Goal: Register for event/course

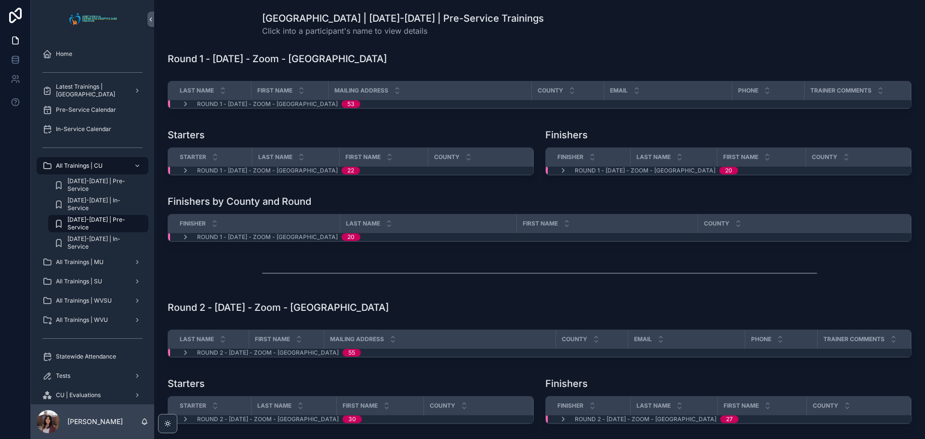
scroll to position [0, 0]
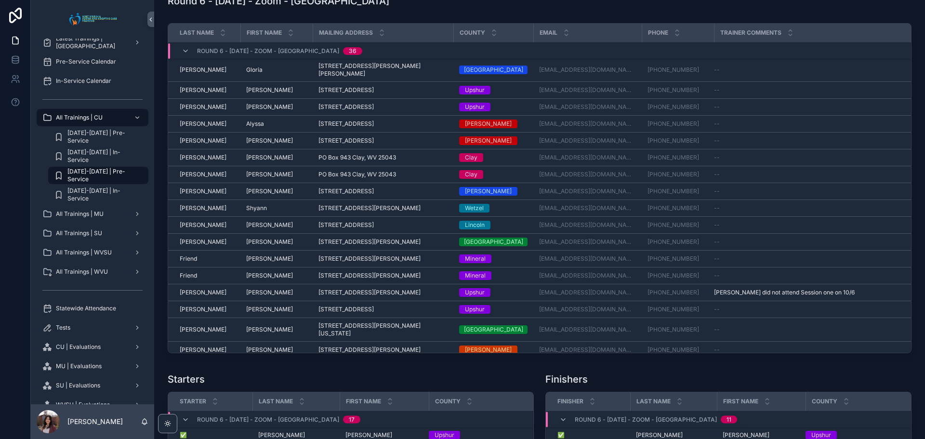
click at [566, 8] on div "Round 6 - [DATE] - Zoom - [GEOGRAPHIC_DATA]" at bounding box center [540, 0] width 744 height 13
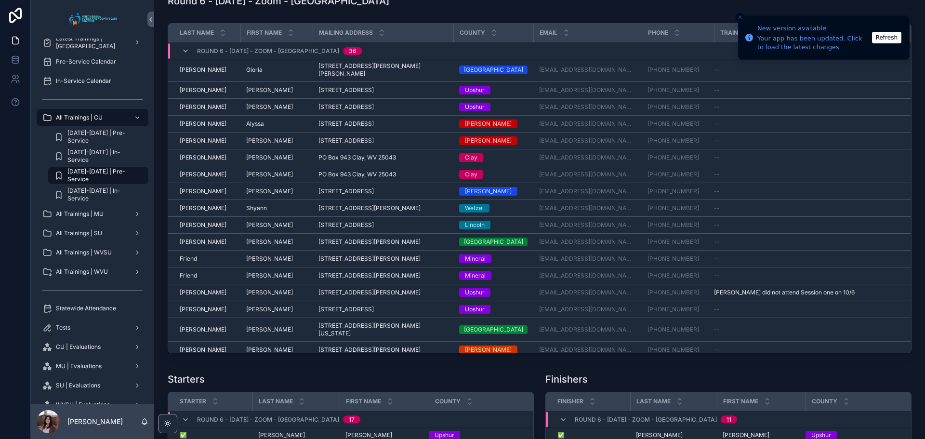
click at [878, 34] on button "Refresh" at bounding box center [886, 38] width 29 height 12
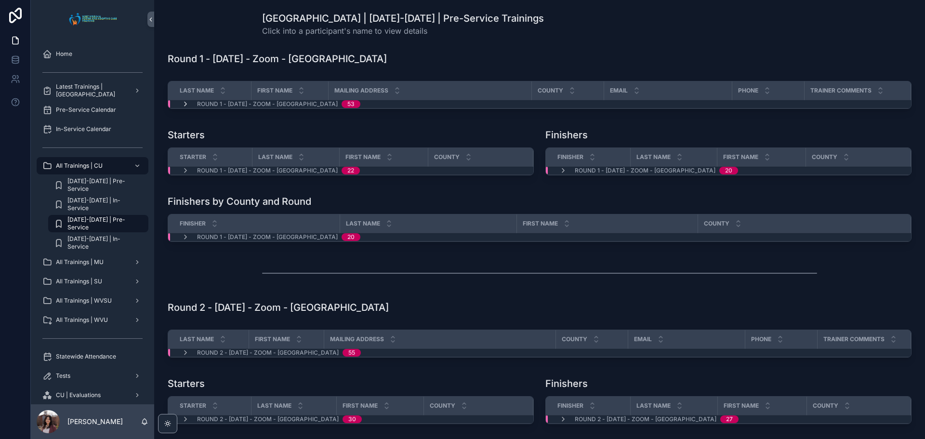
click at [188, 103] on icon "scrollable content" at bounding box center [186, 104] width 8 height 8
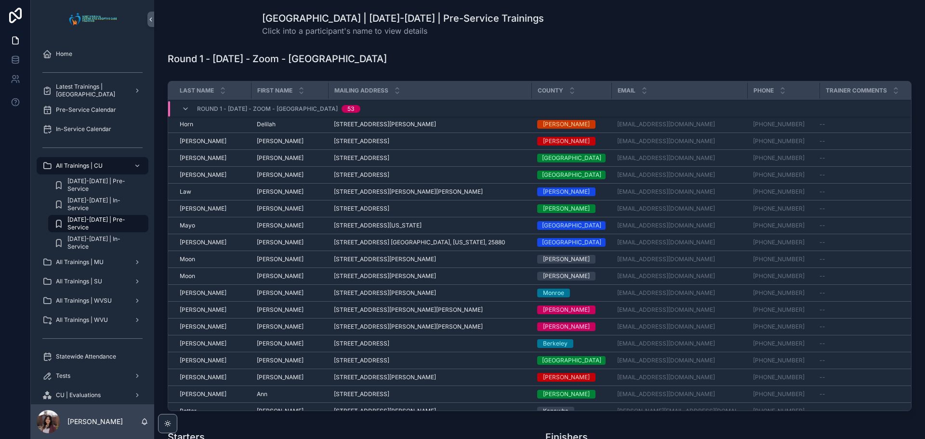
scroll to position [145, 0]
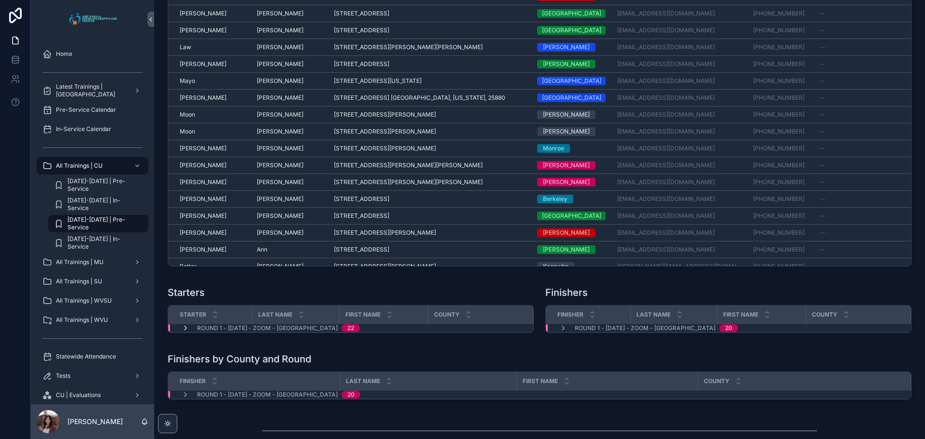
click at [186, 327] on icon "scrollable content" at bounding box center [186, 328] width 8 height 8
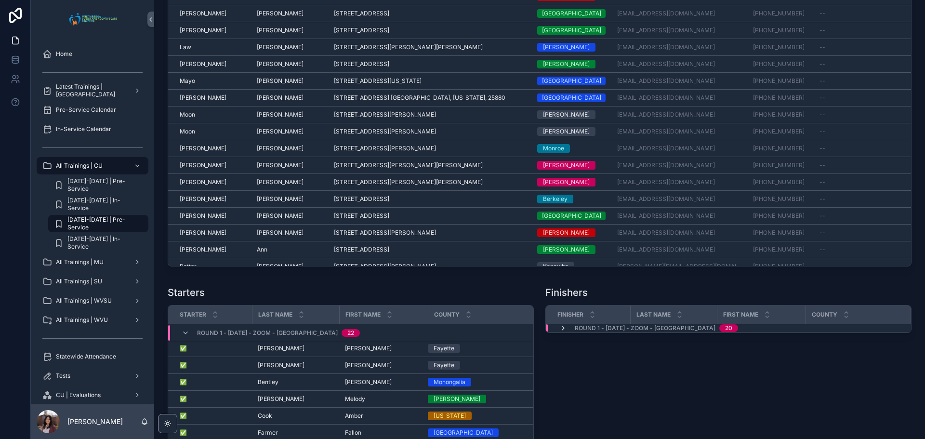
click at [560, 329] on icon "scrollable content" at bounding box center [563, 328] width 8 height 8
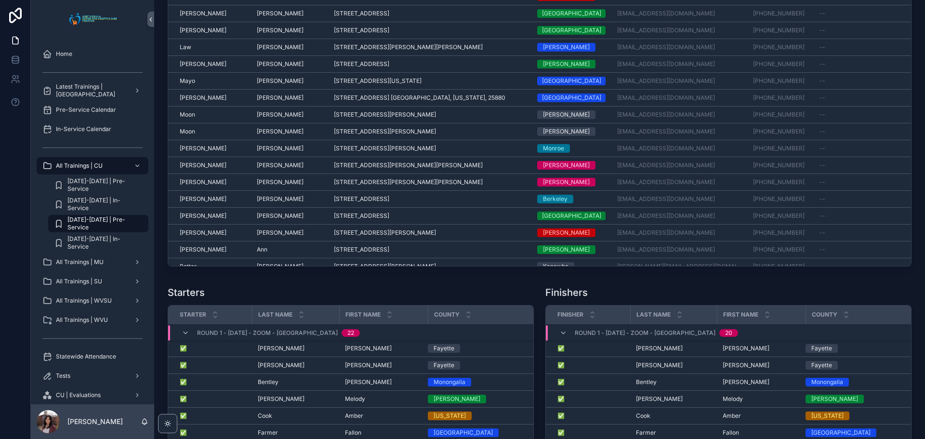
click at [670, 291] on div "Finishers" at bounding box center [728, 292] width 366 height 13
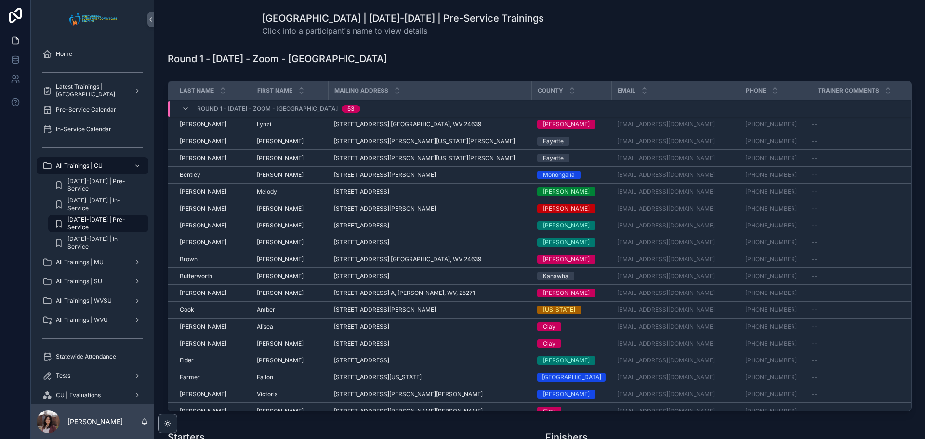
scroll to position [48, 0]
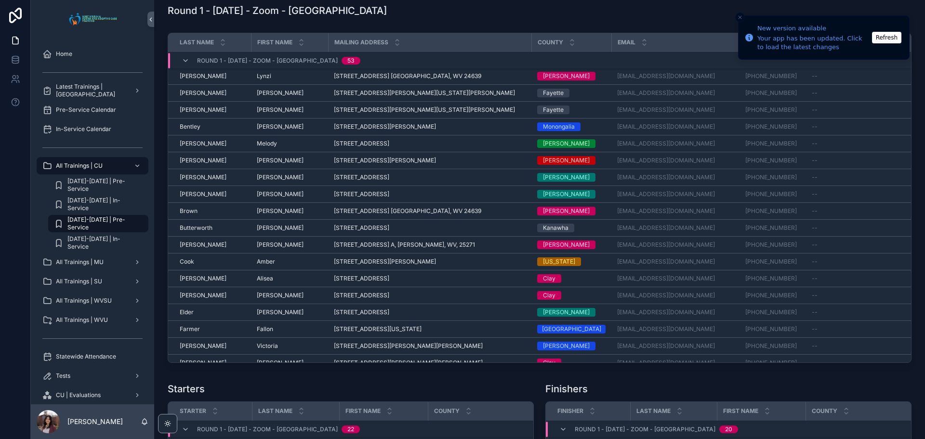
click at [883, 36] on button "Refresh" at bounding box center [886, 38] width 29 height 12
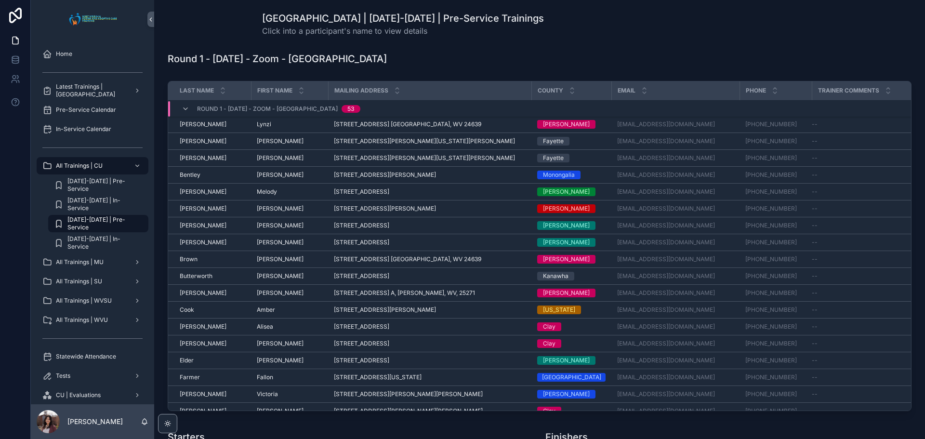
click at [897, 59] on div "Round 1 - [DATE] - Zoom - [GEOGRAPHIC_DATA]" at bounding box center [540, 58] width 744 height 13
click at [840, 28] on div "[GEOGRAPHIC_DATA] | [DATE]-[DATE] | Pre-Service Trainings Click into a particip…" at bounding box center [540, 24] width 756 height 33
click at [508, 53] on div "Round 1 - [DATE] - Zoom - [GEOGRAPHIC_DATA]" at bounding box center [540, 58] width 744 height 13
click at [566, 58] on div "Round 1 - [DATE] - Zoom - [GEOGRAPHIC_DATA]" at bounding box center [540, 58] width 744 height 13
